Goal: Information Seeking & Learning: Learn about a topic

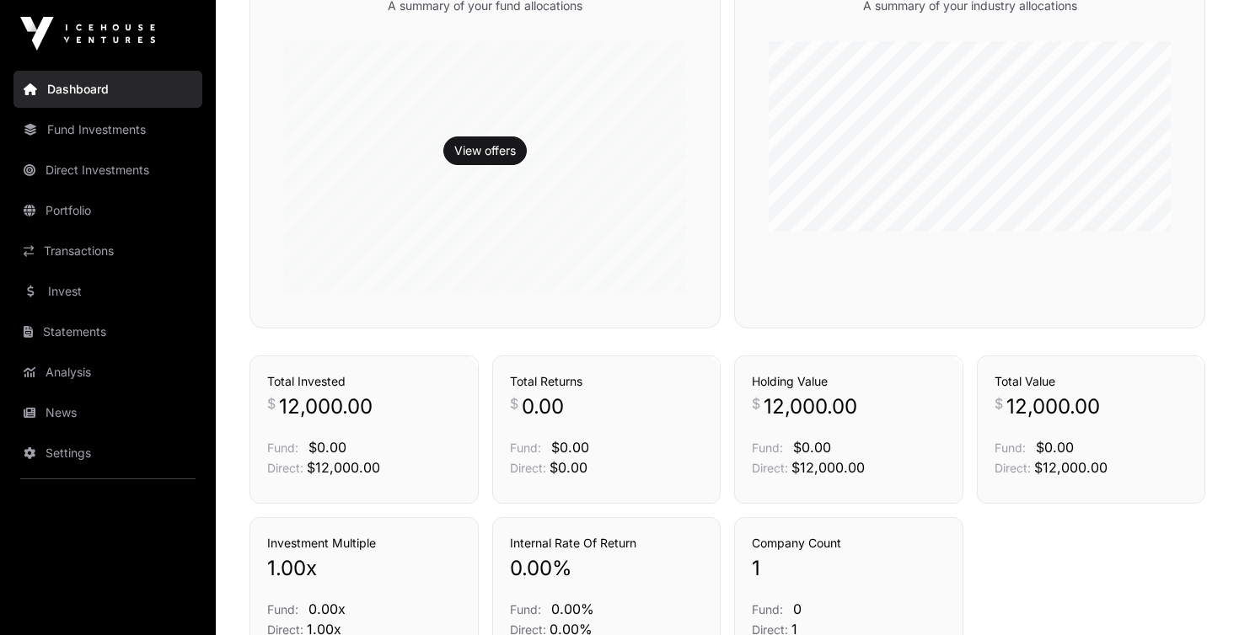
scroll to position [931, 0]
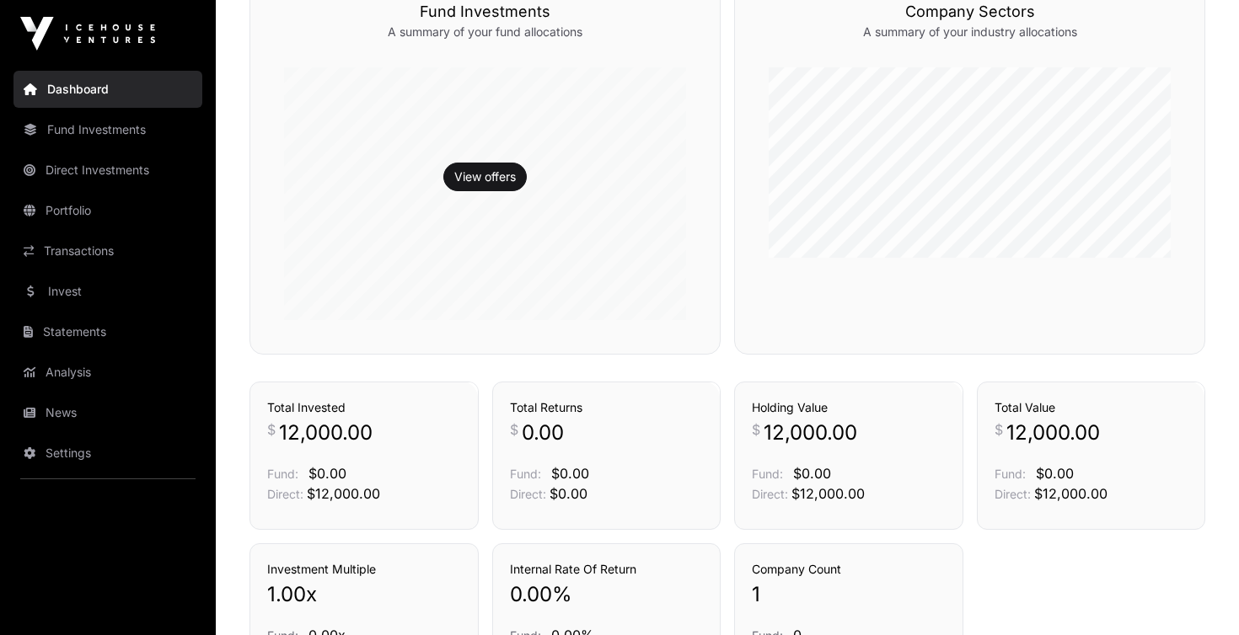
click at [472, 172] on link "View offers" at bounding box center [485, 177] width 62 height 17
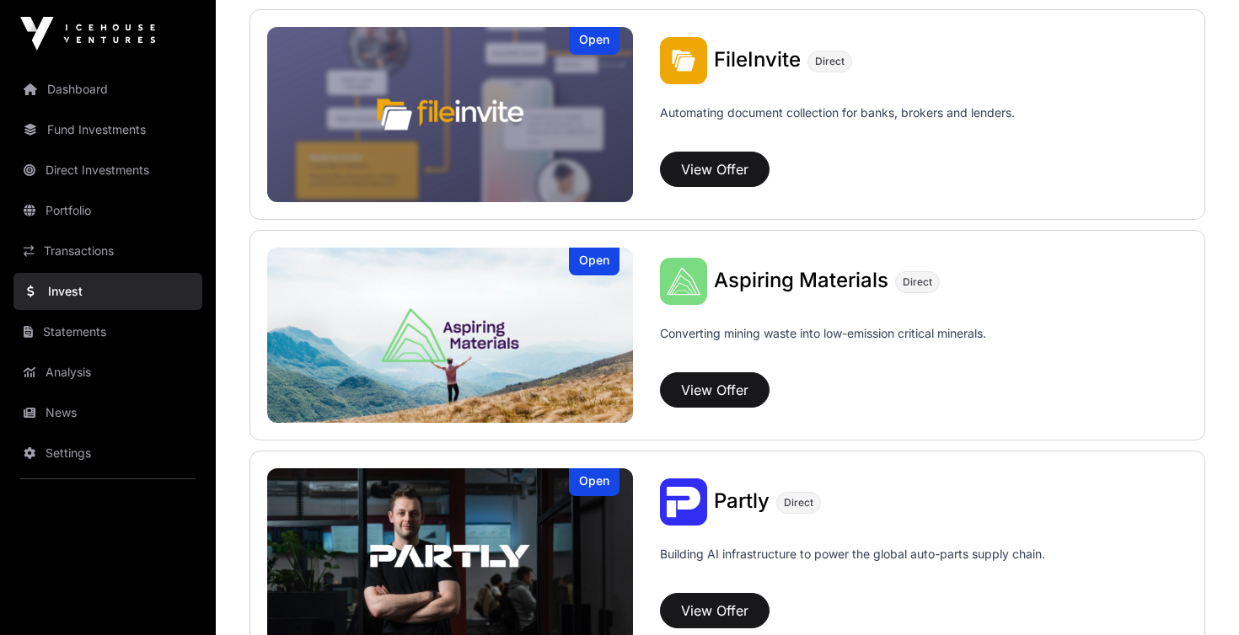
scroll to position [1092, 0]
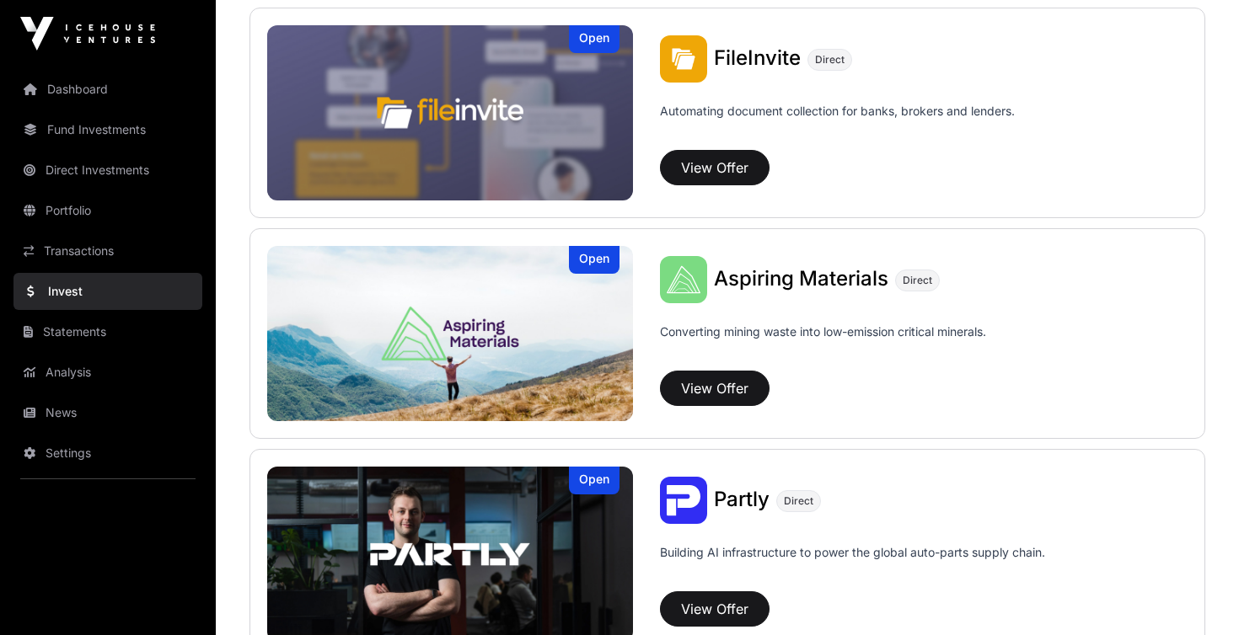
click at [743, 391] on button "View Offer" at bounding box center [715, 388] width 110 height 35
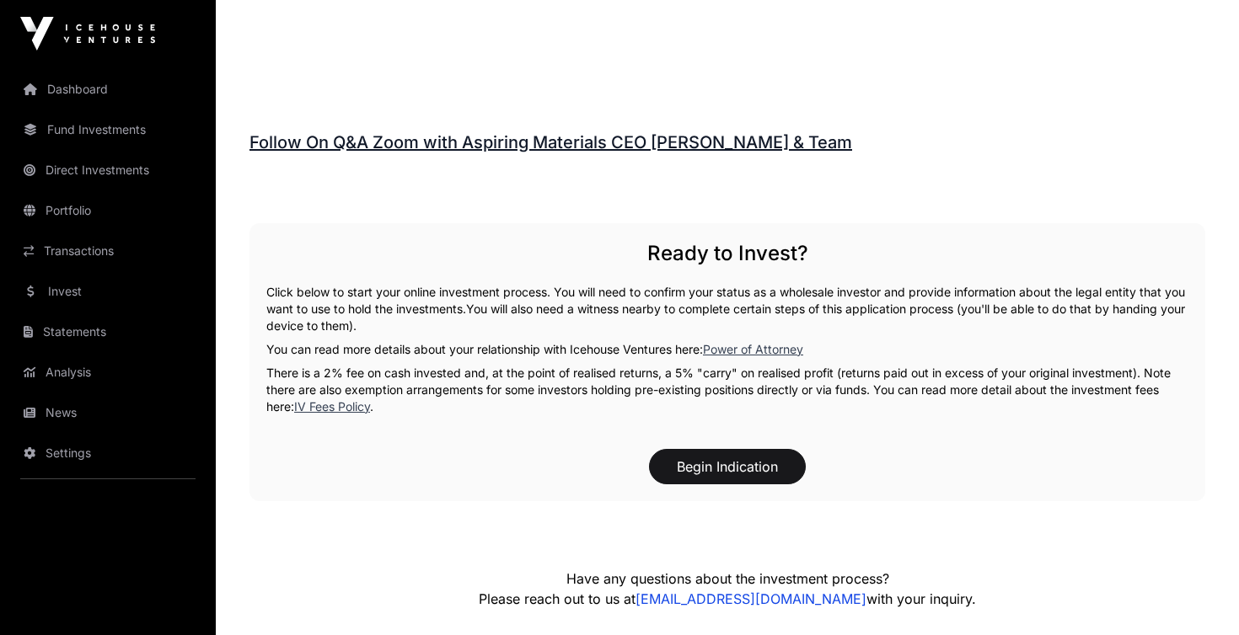
scroll to position [2390, 0]
click at [76, 283] on link "Invest" at bounding box center [107, 291] width 189 height 37
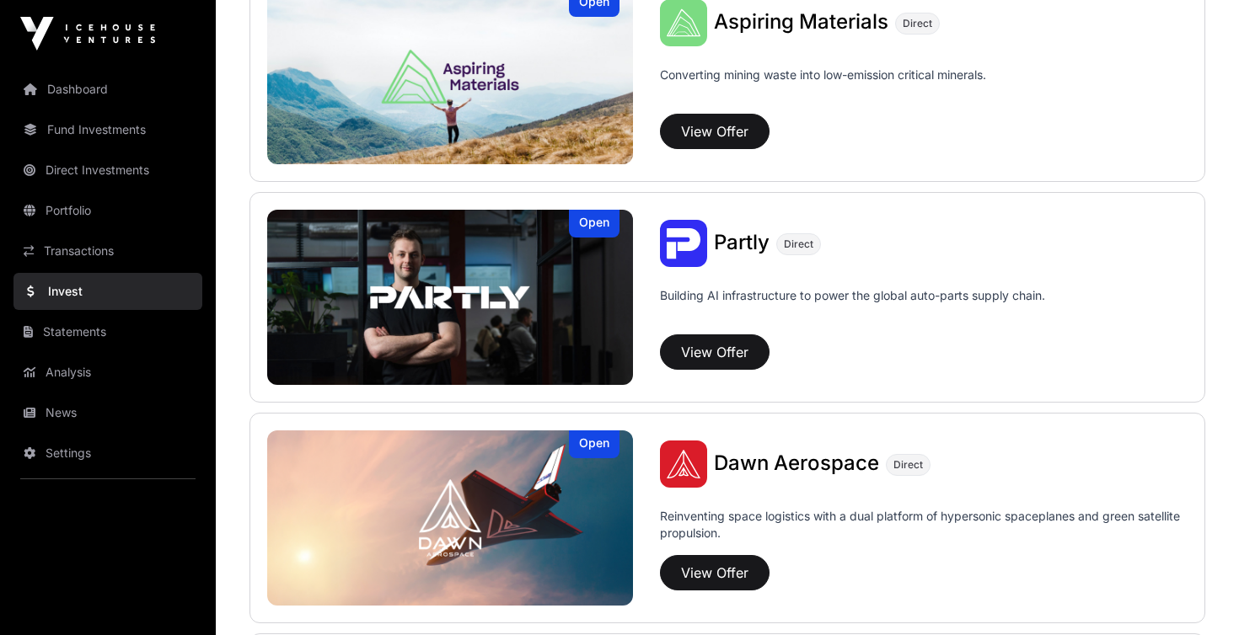
scroll to position [1348, 0]
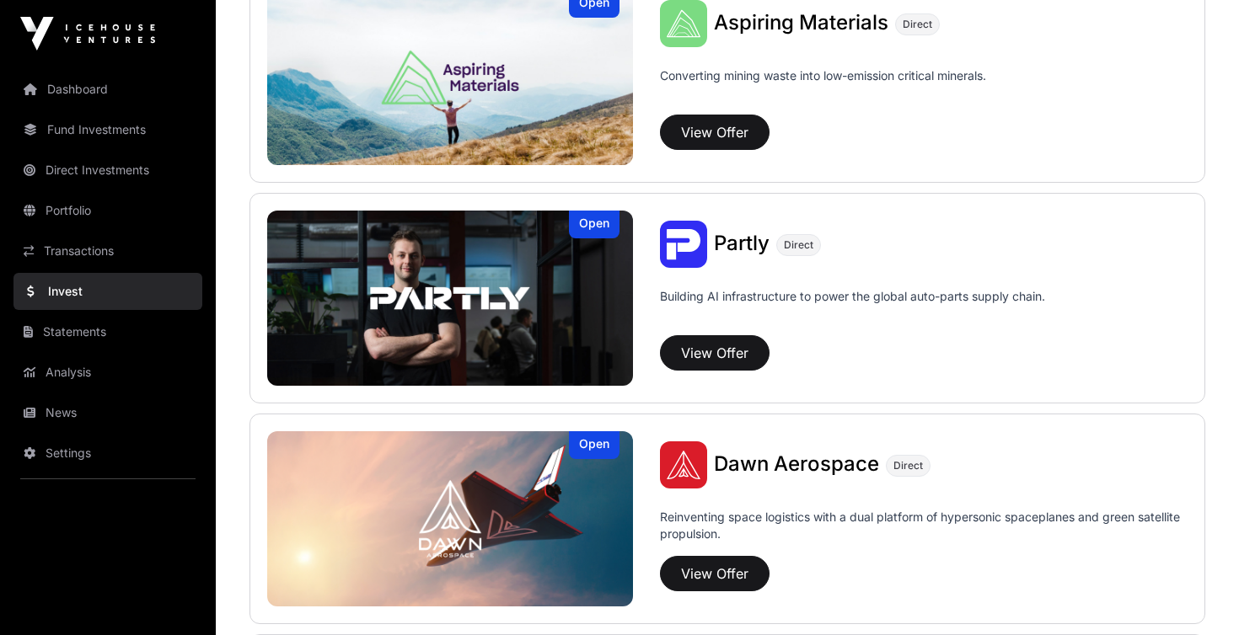
click at [499, 484] on img at bounding box center [450, 518] width 366 height 175
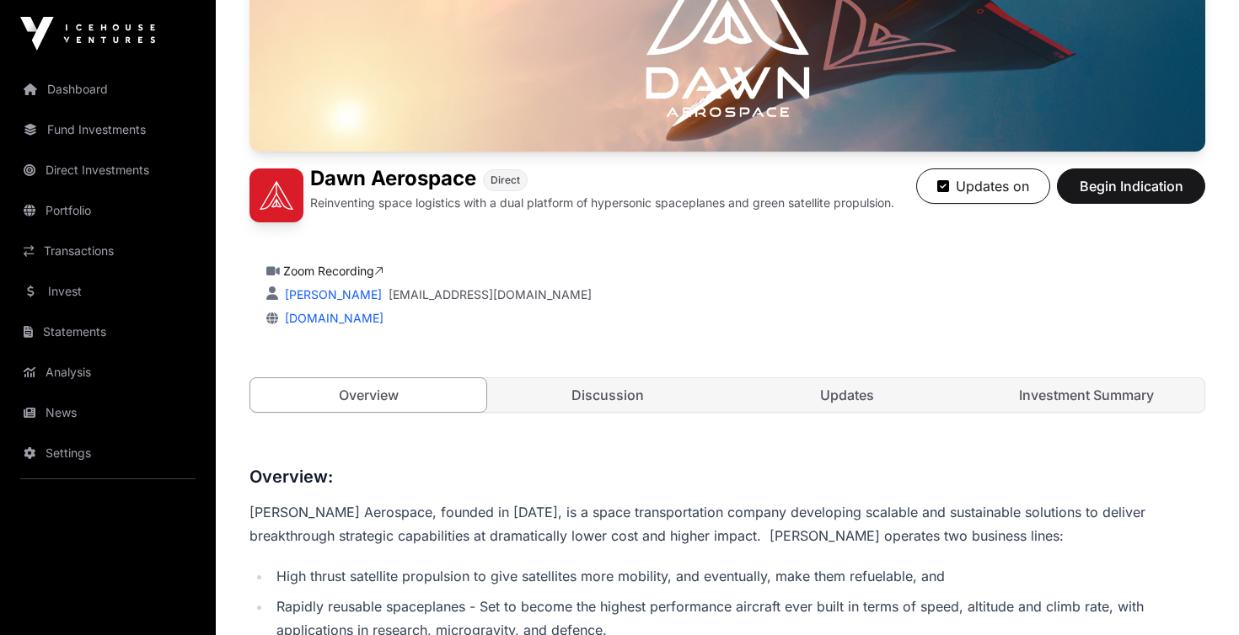
scroll to position [276, 0]
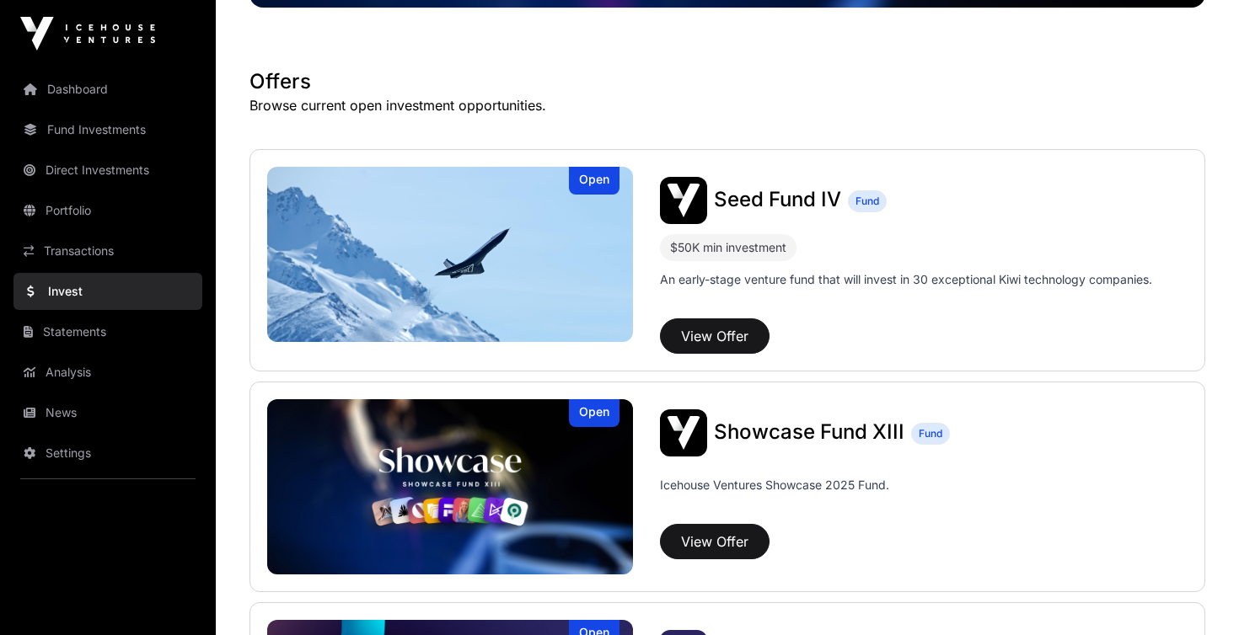
scroll to position [1348, 0]
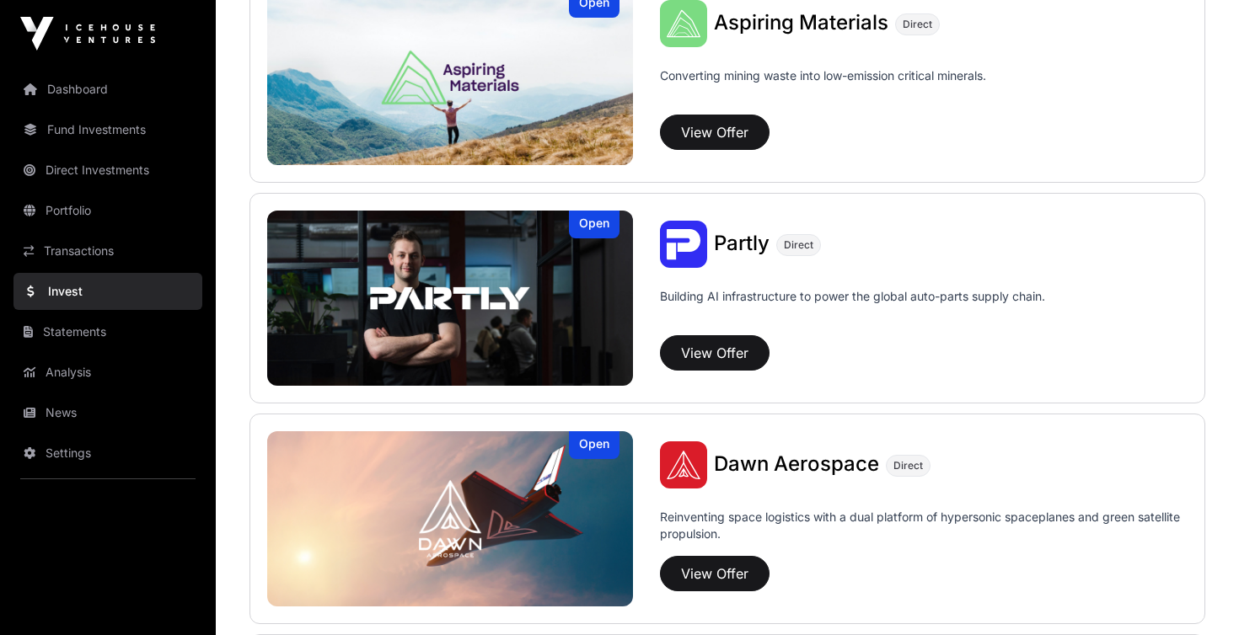
click at [356, 77] on img at bounding box center [450, 77] width 366 height 175
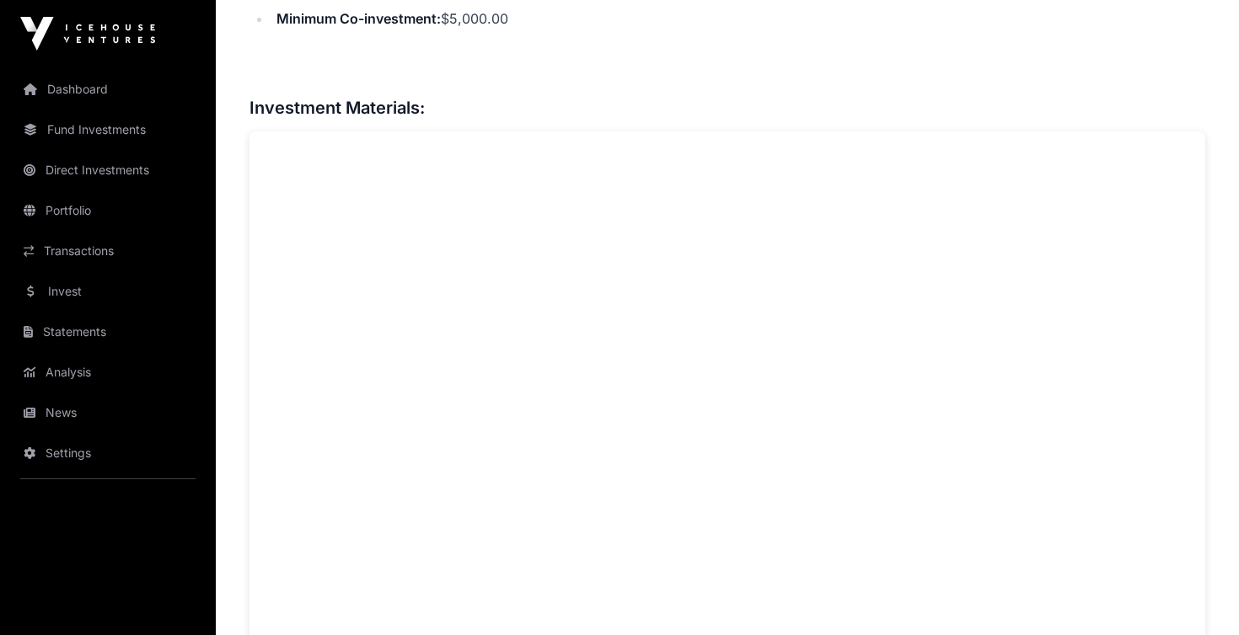
scroll to position [1153, 0]
